Goal: Book appointment/travel/reservation

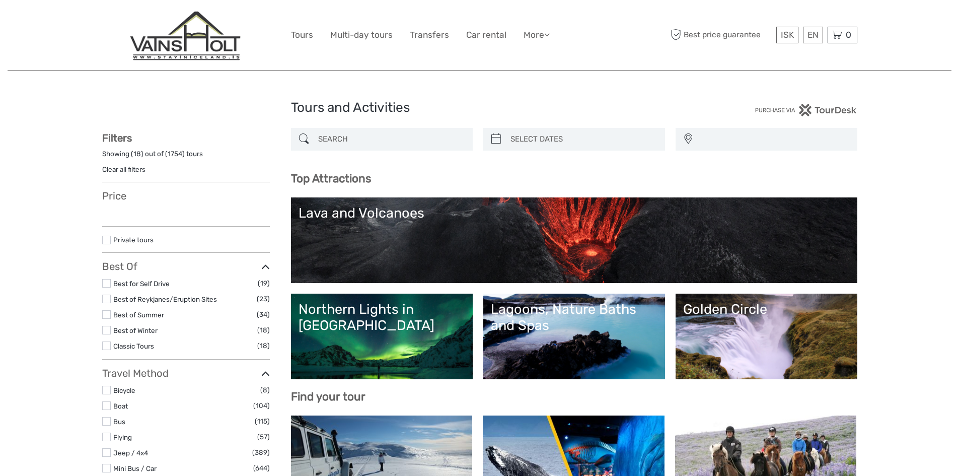
select select
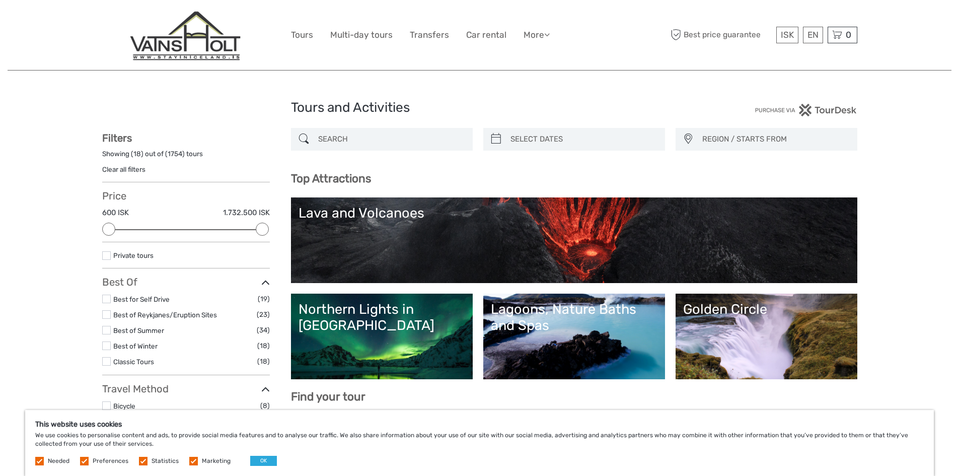
click at [193, 462] on label at bounding box center [193, 461] width 9 height 9
click at [0, 0] on input "checkbox" at bounding box center [0, 0] width 0 height 0
click at [258, 461] on button "OK" at bounding box center [263, 461] width 27 height 10
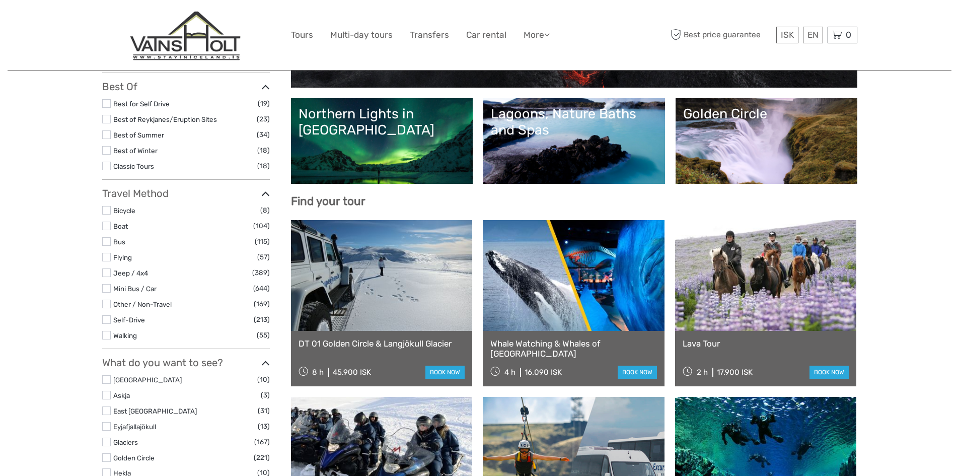
scroll to position [201, 0]
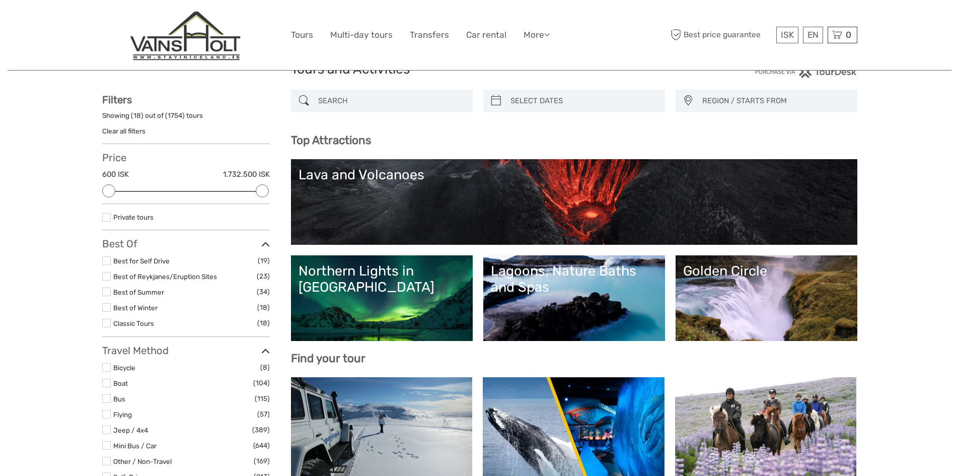
scroll to position [0, 0]
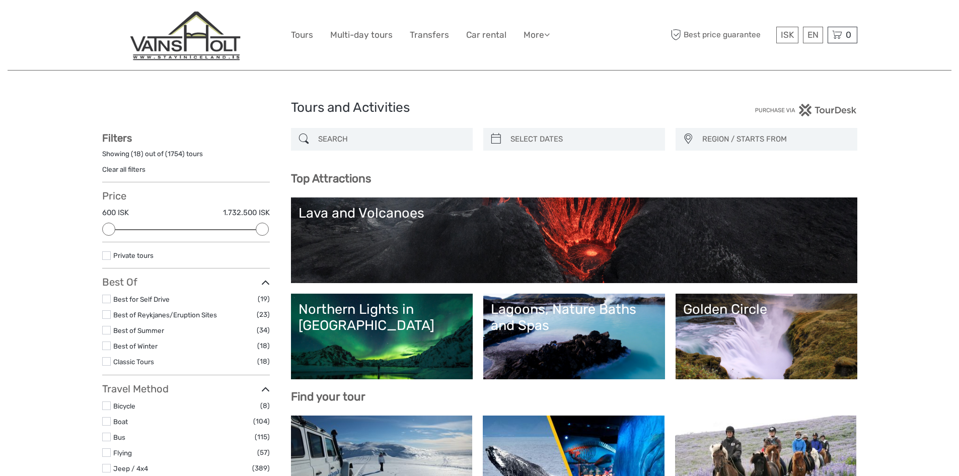
click at [106, 406] on label at bounding box center [106, 405] width 9 height 9
click at [0, 0] on input "checkbox" at bounding box center [0, 0] width 0 height 0
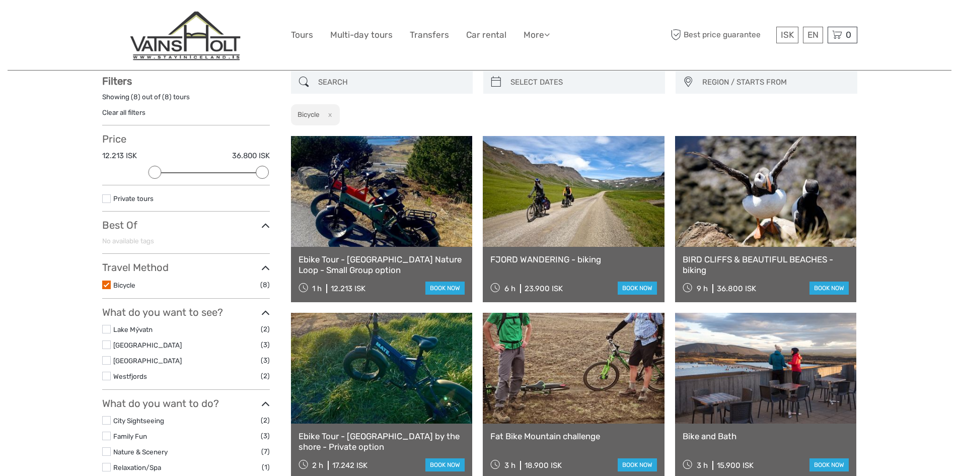
scroll to position [57, 0]
click at [885, 240] on div "Tours and Activities Tours and Activities REGION / STARTS FROM Capital Region E…" at bounding box center [480, 362] width 944 height 839
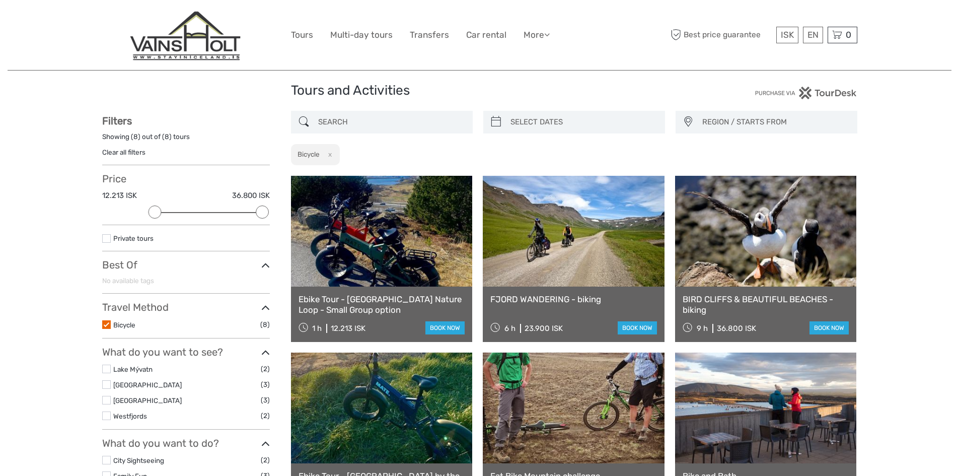
scroll to position [0, 0]
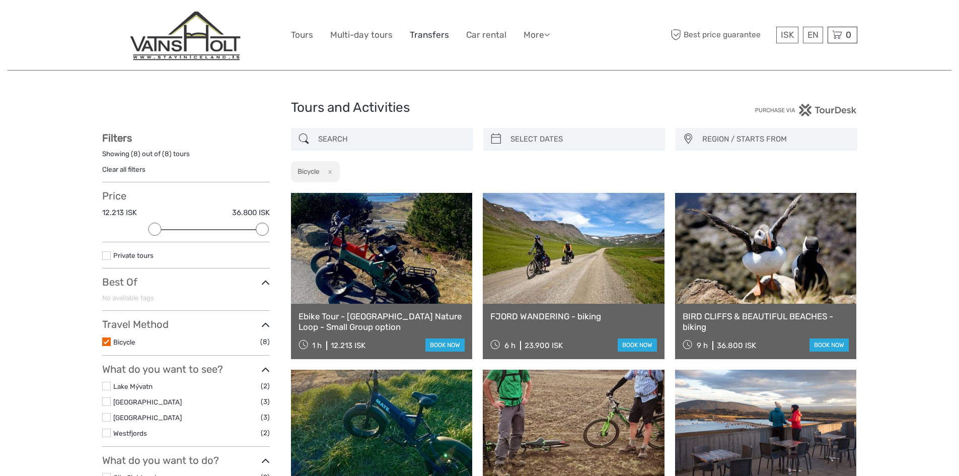
click at [435, 35] on link "Transfers" at bounding box center [429, 35] width 39 height 15
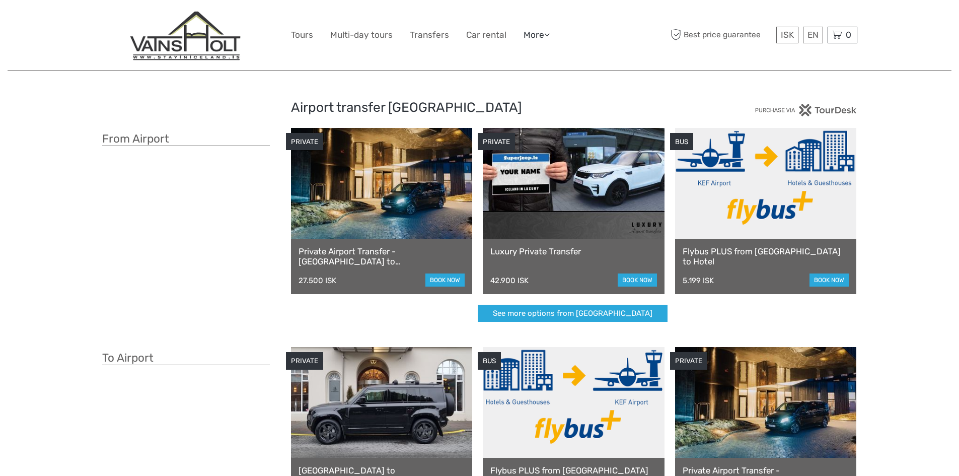
click at [547, 37] on icon at bounding box center [547, 34] width 6 height 9
click at [521, 102] on link "Back to Page" at bounding box center [519, 101] width 60 height 20
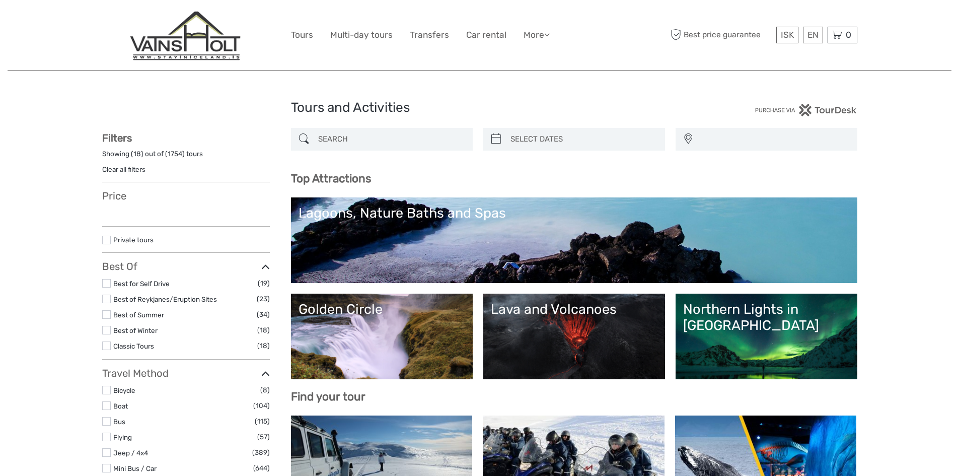
select select
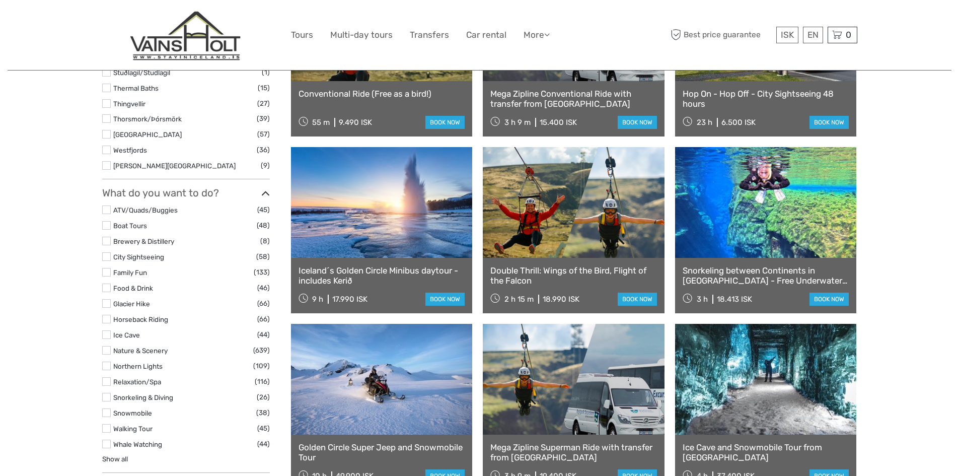
scroll to position [1081, 0]
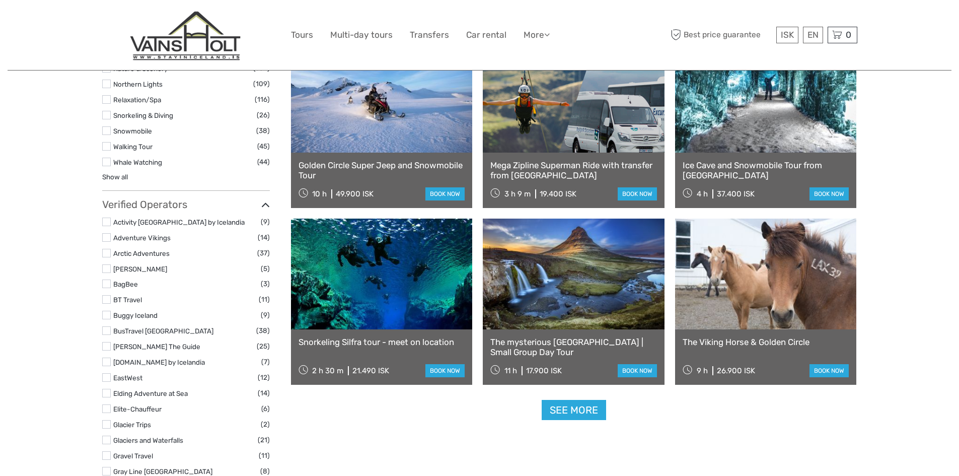
click at [772, 341] on link "The Viking Horse & Golden Circle" at bounding box center [766, 342] width 167 height 10
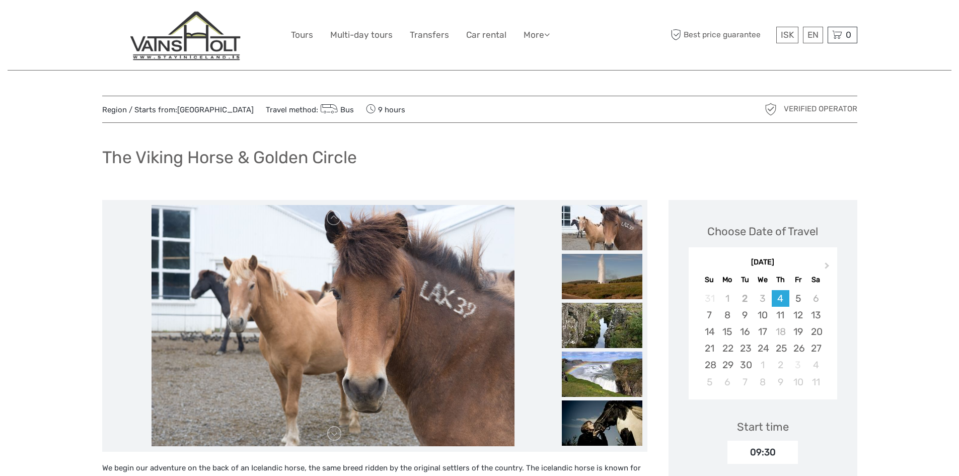
click at [312, 33] on link "Tours" at bounding box center [302, 35] width 22 height 15
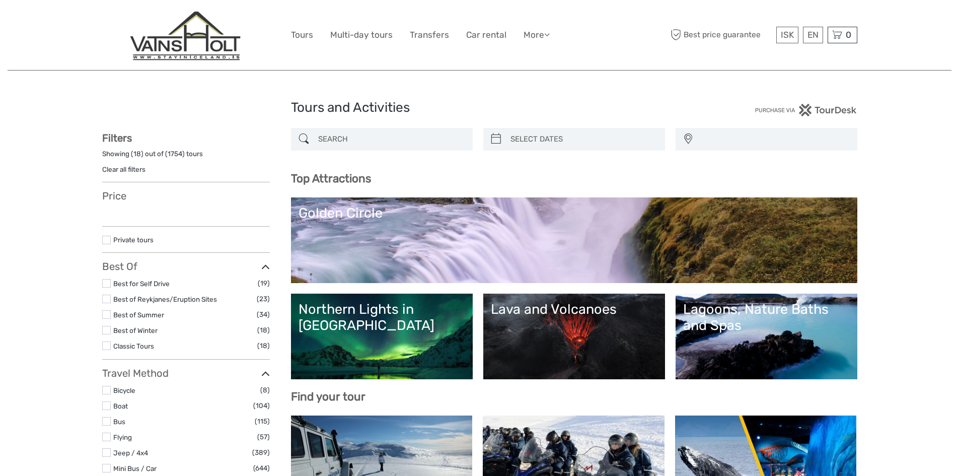
select select
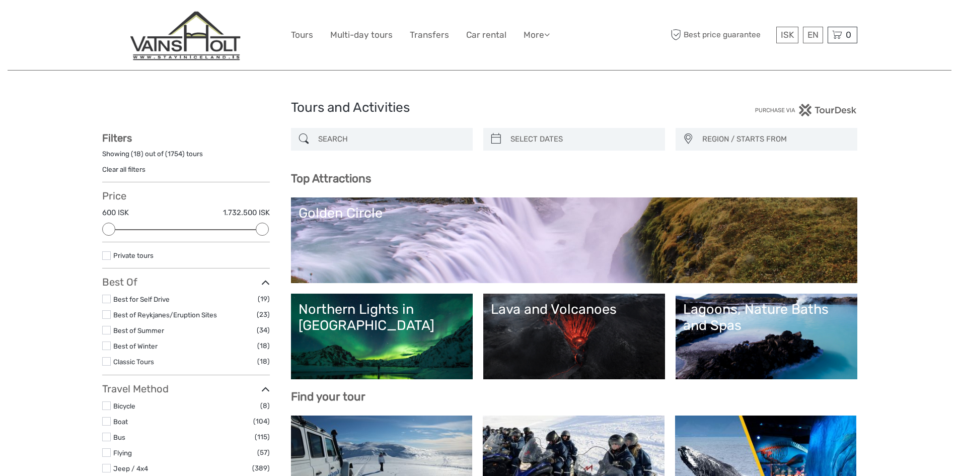
click at [751, 148] on div "REGION / STARTS FROM Capital Region East North Northeast Reykjanes / Keflavík S…" at bounding box center [767, 139] width 182 height 23
click at [746, 144] on span "REGION / STARTS FROM" at bounding box center [775, 139] width 155 height 17
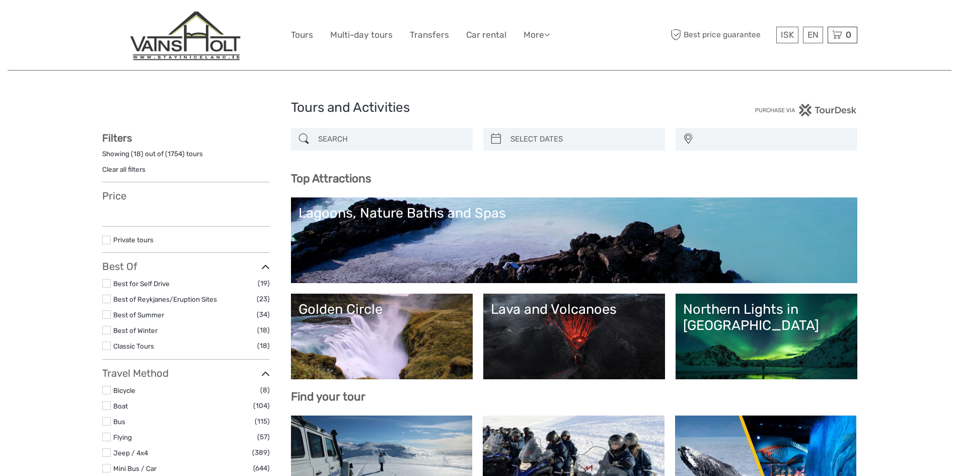
select select
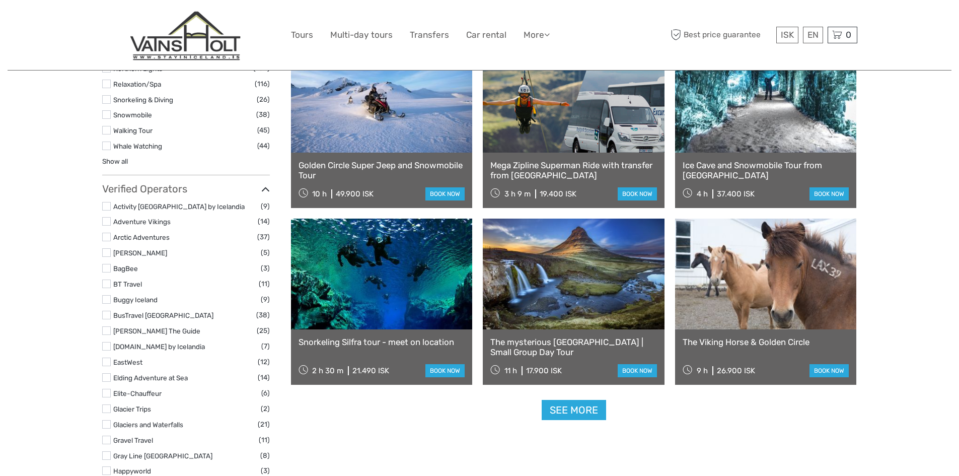
select select
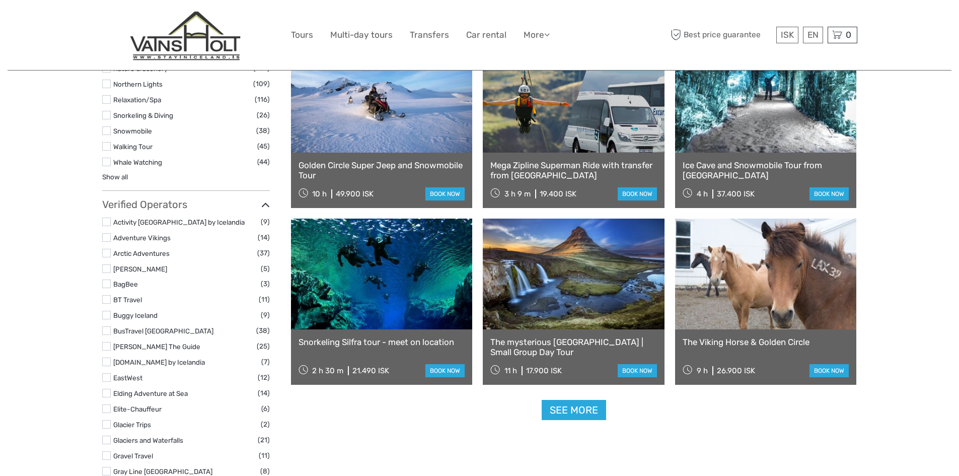
scroll to position [0, 0]
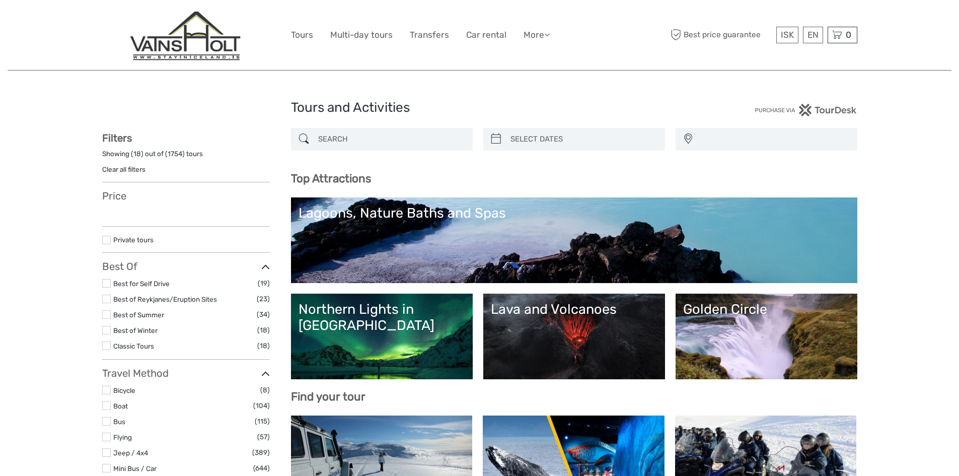
select select
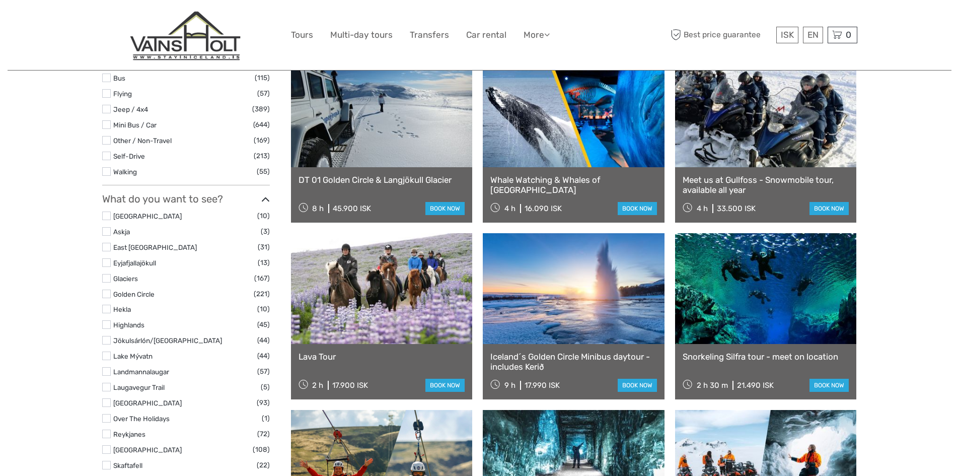
scroll to position [383, 0]
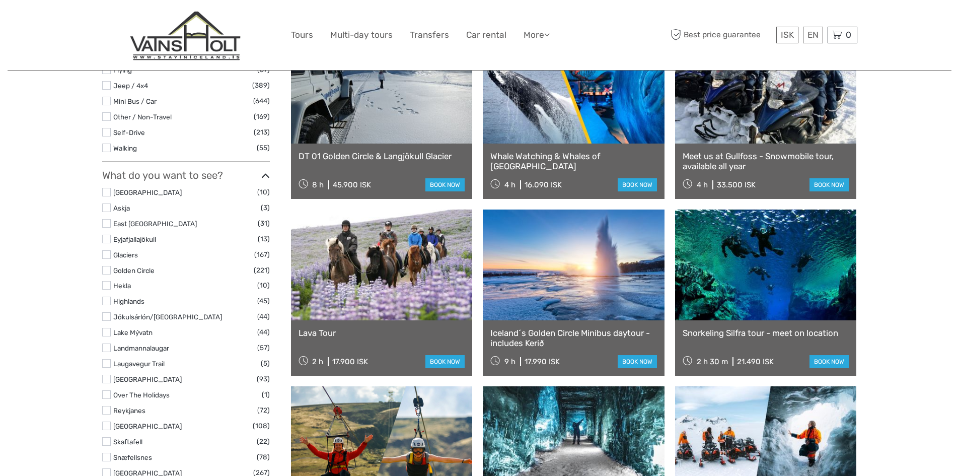
click at [408, 306] on link at bounding box center [382, 265] width 182 height 111
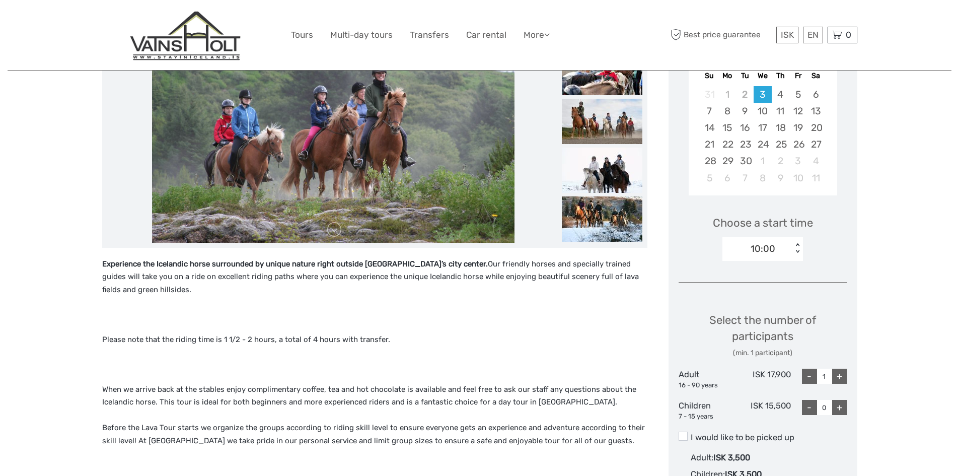
scroll to position [201, 0]
